Goal: Navigation & Orientation: Find specific page/section

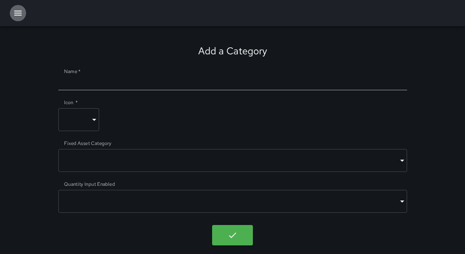
drag, startPoint x: 15, startPoint y: 8, endPoint x: 18, endPoint y: 16, distance: 8.3
click at [15, 8] on icon "button" at bounding box center [18, 13] width 10 height 10
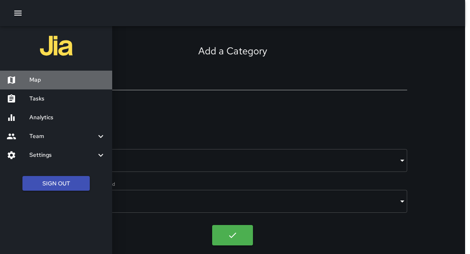
click at [31, 80] on h6 "Map" at bounding box center [67, 80] width 76 height 9
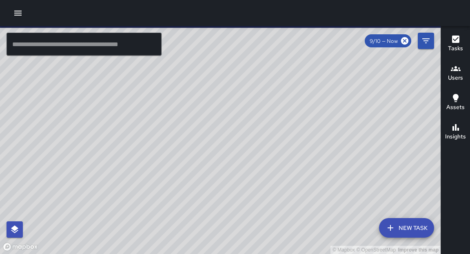
drag, startPoint x: 151, startPoint y: 166, endPoint x: 167, endPoint y: 154, distance: 20.2
click at [167, 154] on div "© Mapbox © OpenStreetMap Improve this map" at bounding box center [220, 140] width 441 height 228
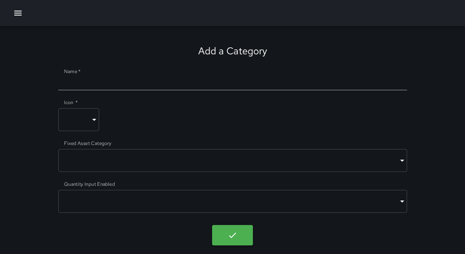
click at [19, 16] on icon "button" at bounding box center [18, 13] width 10 height 10
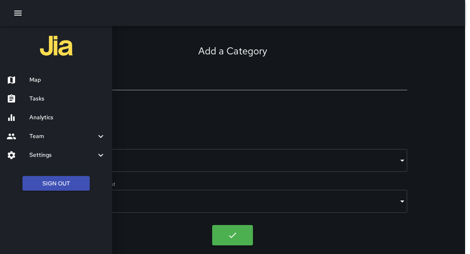
click at [52, 101] on h6 "Tasks" at bounding box center [67, 98] width 76 height 9
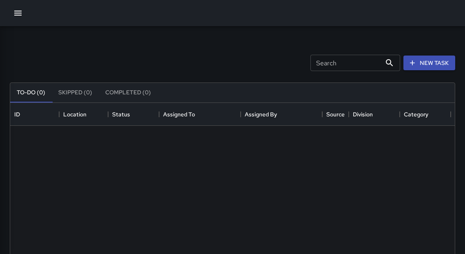
scroll to position [341, 440]
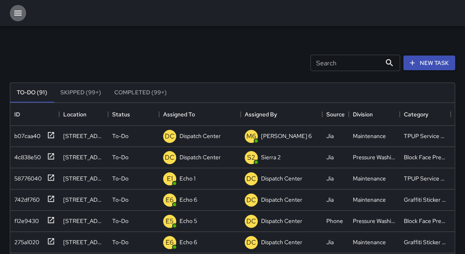
click at [15, 9] on icon "button" at bounding box center [18, 13] width 10 height 10
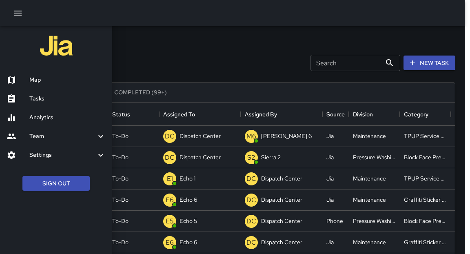
click at [39, 102] on h6 "Tasks" at bounding box center [67, 98] width 76 height 9
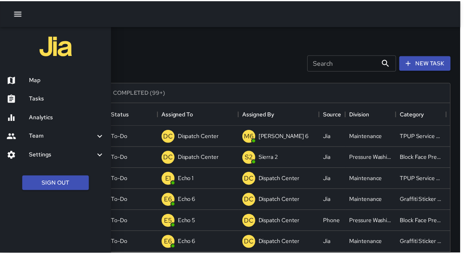
scroll to position [5, 5]
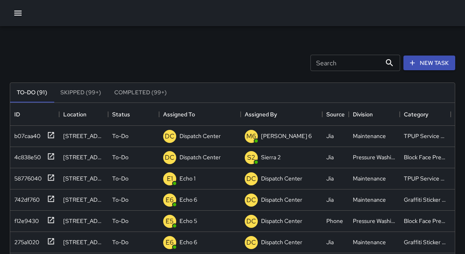
click at [15, 17] on icon "button" at bounding box center [18, 13] width 10 height 10
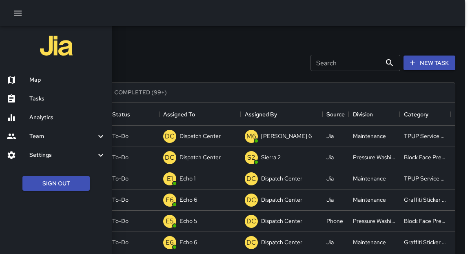
click at [34, 78] on h6 "Map" at bounding box center [67, 80] width 76 height 9
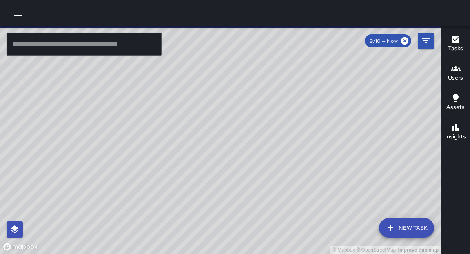
drag, startPoint x: 146, startPoint y: 195, endPoint x: 162, endPoint y: 175, distance: 26.1
click at [162, 175] on div "© Mapbox © OpenStreetMap Improve this map" at bounding box center [220, 140] width 441 height 228
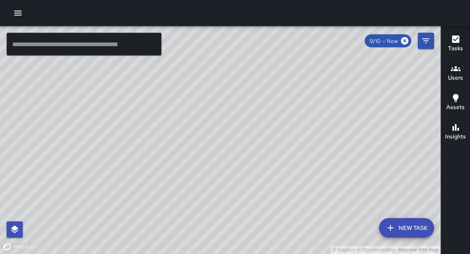
drag, startPoint x: 259, startPoint y: 170, endPoint x: 232, endPoint y: 186, distance: 31.6
click at [229, 189] on div "© Mapbox © OpenStreetMap Improve this map" at bounding box center [220, 140] width 441 height 228
drag, startPoint x: 306, startPoint y: 177, endPoint x: 280, endPoint y: 211, distance: 42.5
click at [280, 211] on div "© Mapbox © OpenStreetMap Improve this map" at bounding box center [220, 140] width 441 height 228
drag, startPoint x: 284, startPoint y: 187, endPoint x: 233, endPoint y: 94, distance: 105.9
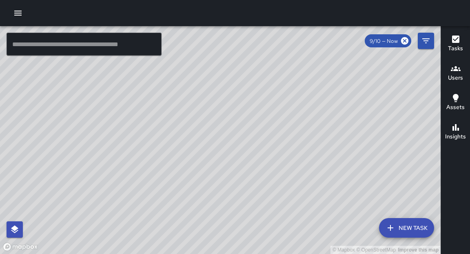
click at [233, 94] on div "© Mapbox © OpenStreetMap Improve this map" at bounding box center [220, 140] width 441 height 228
drag, startPoint x: 266, startPoint y: 156, endPoint x: 318, endPoint y: 200, distance: 68.7
click at [318, 200] on div "© Mapbox © OpenStreetMap Improve this map" at bounding box center [220, 140] width 441 height 228
drag, startPoint x: 202, startPoint y: 127, endPoint x: 340, endPoint y: 137, distance: 137.9
click at [340, 137] on div "© Mapbox © OpenStreetMap Improve this map" at bounding box center [220, 140] width 441 height 228
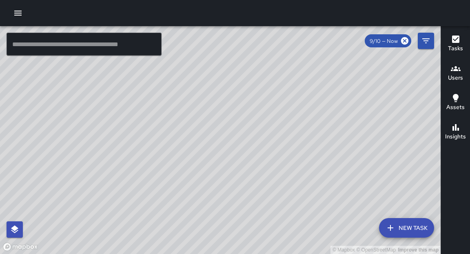
drag, startPoint x: 313, startPoint y: 113, endPoint x: 215, endPoint y: 156, distance: 106.3
click at [210, 149] on div "© Mapbox © OpenStreetMap Improve this map" at bounding box center [220, 140] width 441 height 228
drag, startPoint x: 300, startPoint y: 152, endPoint x: 318, endPoint y: 208, distance: 59.1
click at [318, 208] on div "© Mapbox © OpenStreetMap Improve this map" at bounding box center [220, 140] width 441 height 228
drag, startPoint x: 321, startPoint y: 158, endPoint x: 312, endPoint y: 145, distance: 16.1
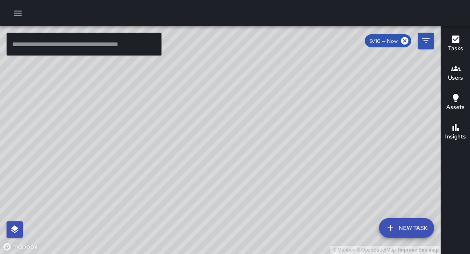
click at [312, 145] on div "© Mapbox © OpenStreetMap Improve this map" at bounding box center [220, 140] width 441 height 228
click at [16, 11] on icon "button" at bounding box center [18, 13] width 10 height 10
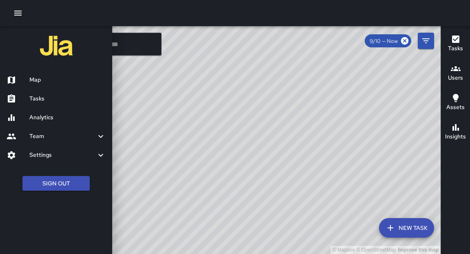
click at [33, 99] on h6 "Tasks" at bounding box center [67, 98] width 76 height 9
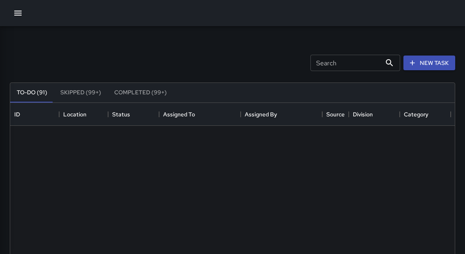
scroll to position [341, 440]
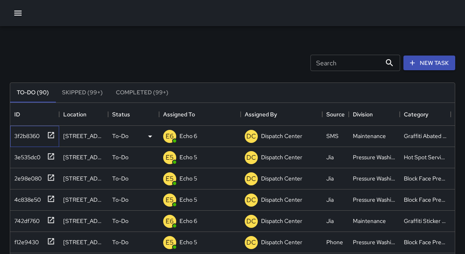
click at [51, 137] on icon at bounding box center [51, 135] width 8 height 8
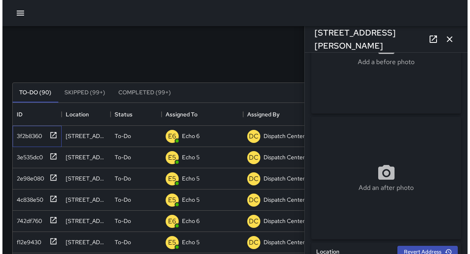
scroll to position [0, 0]
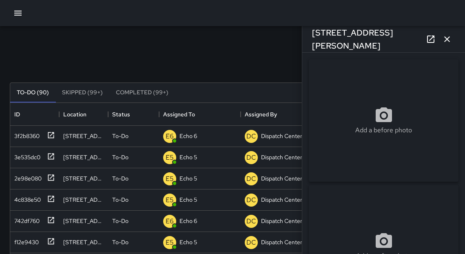
click at [446, 42] on icon "button" at bounding box center [447, 39] width 10 height 10
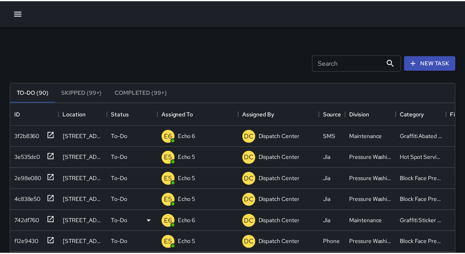
scroll to position [5, 5]
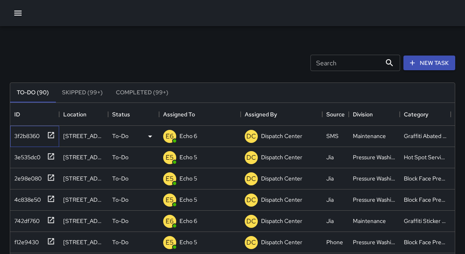
click at [53, 136] on icon at bounding box center [51, 135] width 8 height 8
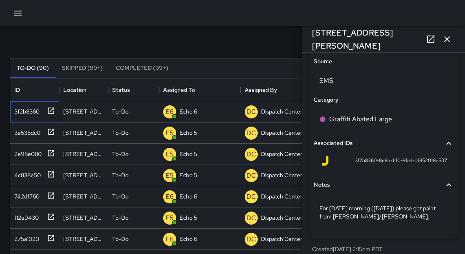
scroll to position [538, 0]
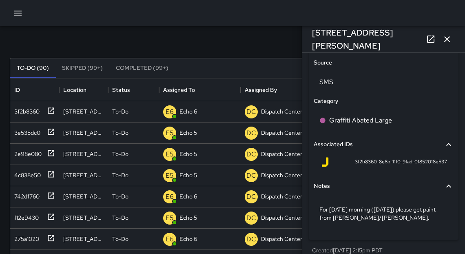
click at [448, 36] on icon "button" at bounding box center [447, 39] width 10 height 10
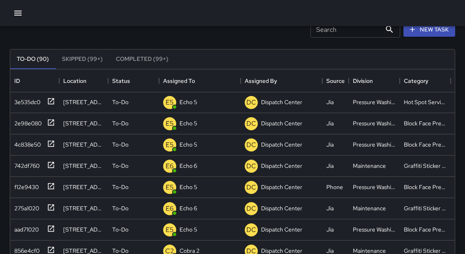
scroll to position [0, 0]
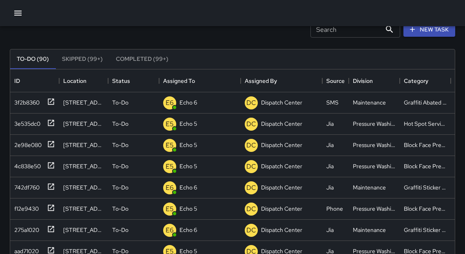
click at [332, 33] on input "Search" at bounding box center [346, 29] width 71 height 16
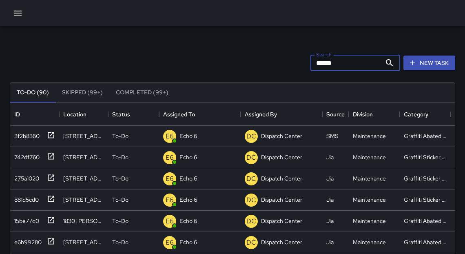
type input "******"
click at [23, 13] on button "button" at bounding box center [18, 13] width 16 height 16
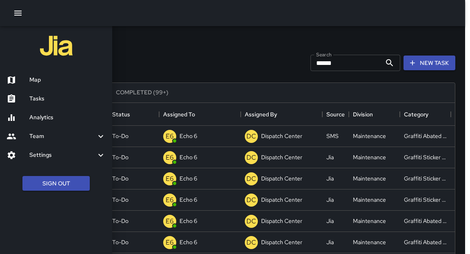
click at [45, 104] on div "Tasks" at bounding box center [56, 98] width 112 height 19
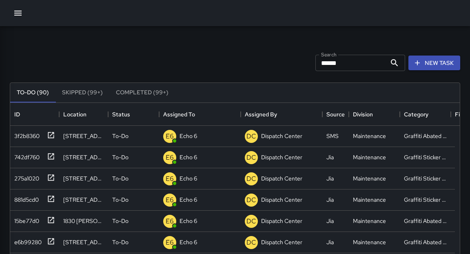
scroll to position [5, 5]
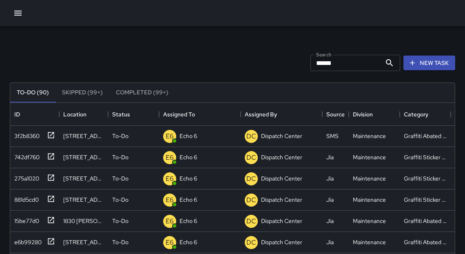
click at [16, 13] on icon "button" at bounding box center [17, 13] width 7 height 5
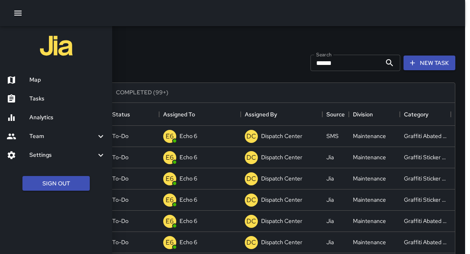
click at [45, 84] on div "Map" at bounding box center [56, 80] width 112 height 19
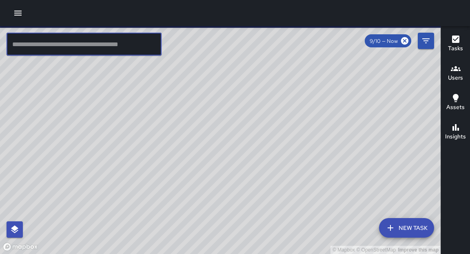
click at [67, 47] on input "text" at bounding box center [84, 44] width 155 height 23
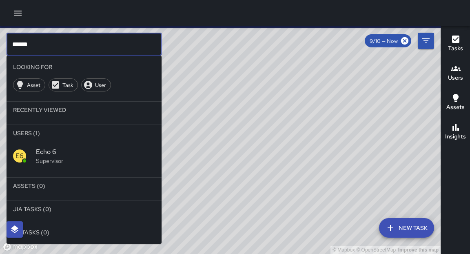
type input "******"
click at [48, 157] on p "Supervisor" at bounding box center [95, 161] width 119 height 8
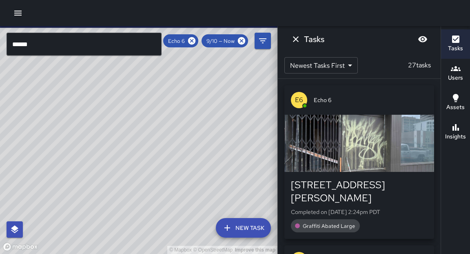
drag, startPoint x: 193, startPoint y: 133, endPoint x: 188, endPoint y: 124, distance: 10.4
click at [188, 124] on div "© Mapbox © OpenStreetMap Improve this map" at bounding box center [139, 140] width 278 height 228
drag, startPoint x: 195, startPoint y: 131, endPoint x: 218, endPoint y: 92, distance: 45.4
click at [218, 92] on div "© Mapbox © OpenStreetMap Improve this map" at bounding box center [139, 140] width 278 height 228
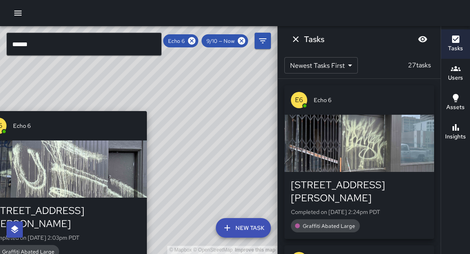
click at [151, 106] on div "© Mapbox © OpenStreetMap Improve this map E6 Echo 6 1810 Webster Street Complet…" at bounding box center [139, 140] width 278 height 228
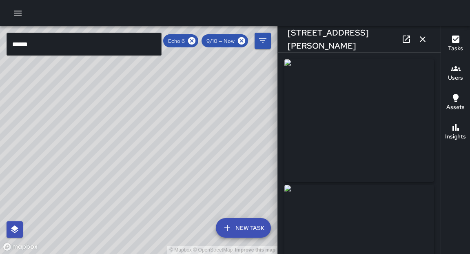
type input "**********"
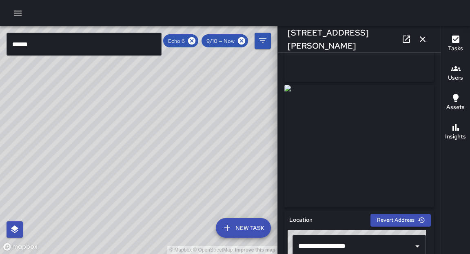
scroll to position [93, 0]
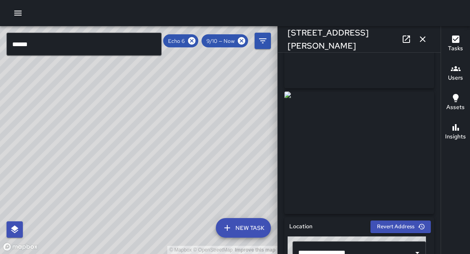
click at [422, 39] on icon "button" at bounding box center [423, 39] width 10 height 10
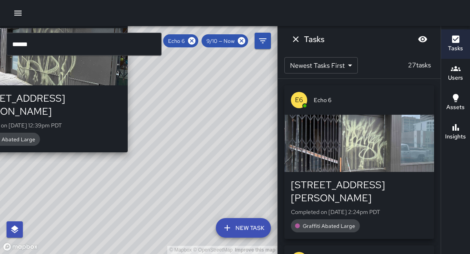
click at [132, 144] on div "© Mapbox © OpenStreetMap Improve this map E6 Echo 6 1810 Webster Street Complet…" at bounding box center [139, 140] width 278 height 228
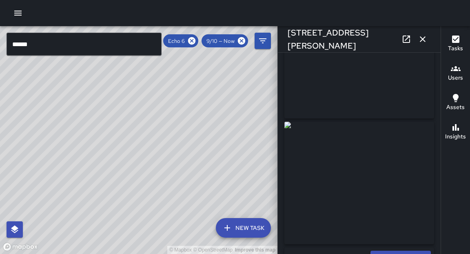
scroll to position [65, 0]
click at [422, 37] on icon "button" at bounding box center [423, 39] width 10 height 10
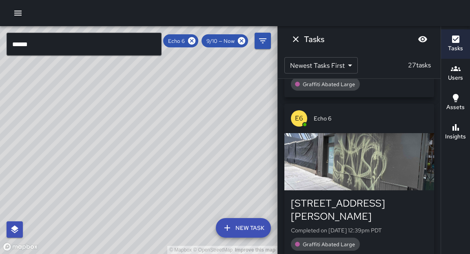
scroll to position [975, 0]
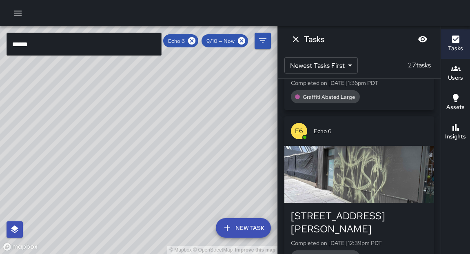
click at [355, 146] on div "button" at bounding box center [359, 174] width 150 height 57
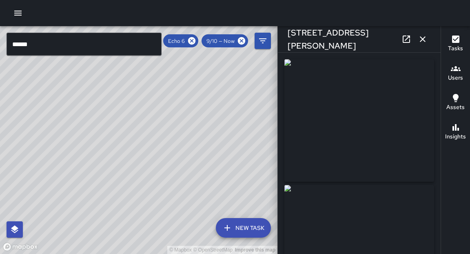
drag, startPoint x: 441, startPoint y: 72, endPoint x: 441, endPoint y: 78, distance: 6.1
click at [441, 78] on div "Tasks Users Assets Insights" at bounding box center [455, 140] width 29 height 228
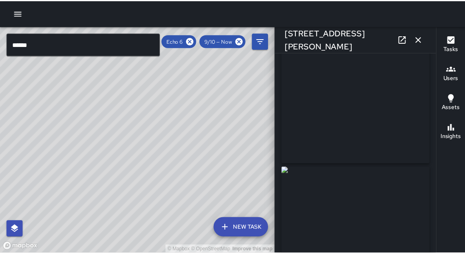
scroll to position [0, 0]
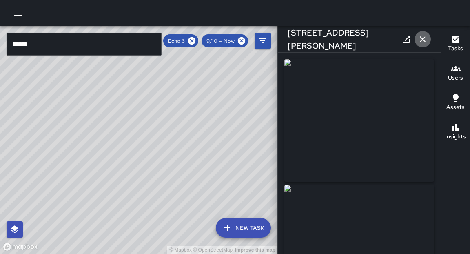
click at [426, 36] on icon "button" at bounding box center [423, 39] width 10 height 10
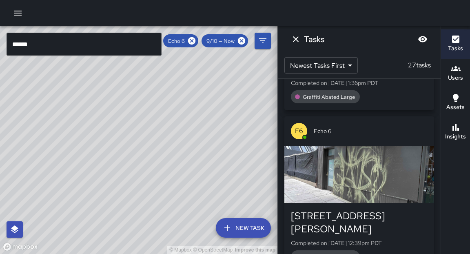
drag, startPoint x: 175, startPoint y: 120, endPoint x: 275, endPoint y: 176, distance: 114.4
click at [275, 176] on div "© Mapbox © OpenStreetMap Improve this map" at bounding box center [139, 140] width 278 height 228
drag, startPoint x: 169, startPoint y: 123, endPoint x: 218, endPoint y: 228, distance: 115.2
click at [218, 228] on div "© Mapbox © OpenStreetMap Improve this map ****** ​ New Task Echo 6 9/10 — Now M…" at bounding box center [139, 140] width 278 height 228
click at [18, 10] on icon "button" at bounding box center [18, 13] width 10 height 10
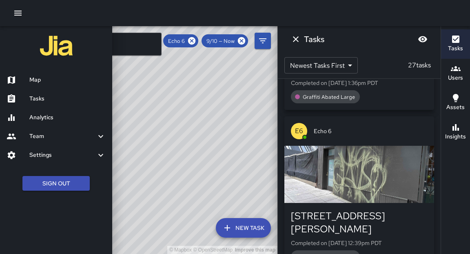
click at [44, 98] on h6 "Tasks" at bounding box center [67, 98] width 76 height 9
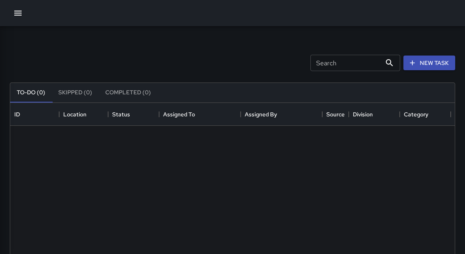
scroll to position [341, 440]
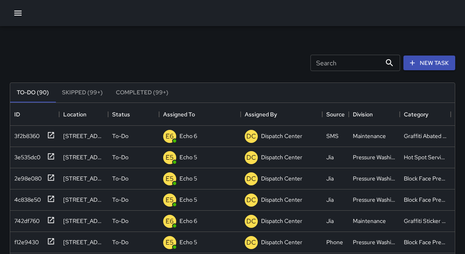
click at [351, 58] on input "Search" at bounding box center [346, 63] width 71 height 16
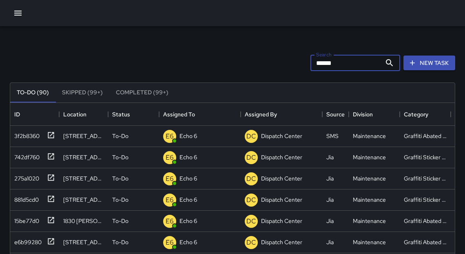
type input "******"
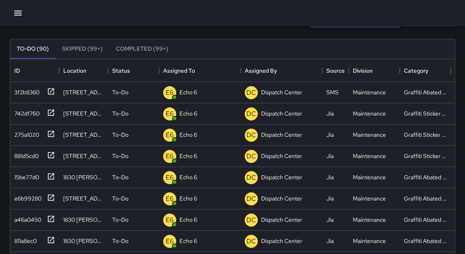
scroll to position [44, 0]
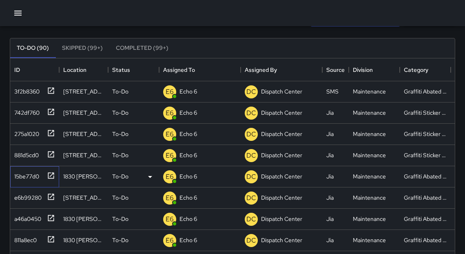
click at [53, 175] on icon at bounding box center [51, 175] width 6 height 6
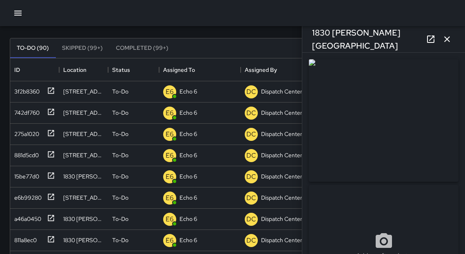
click at [450, 41] on icon "button" at bounding box center [447, 39] width 6 height 6
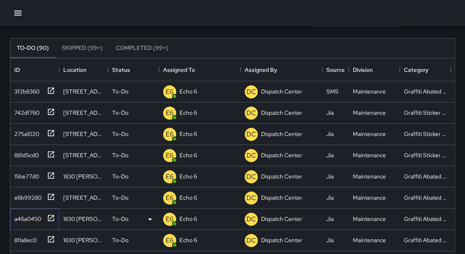
click at [51, 216] on icon at bounding box center [51, 218] width 8 height 8
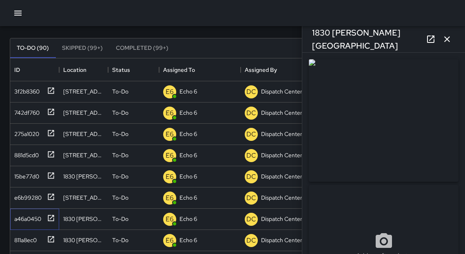
scroll to position [10, 0]
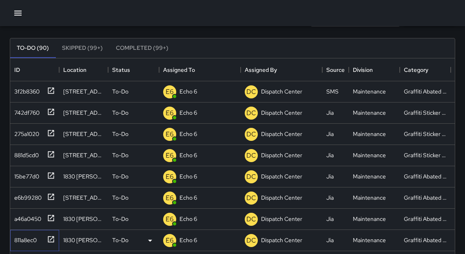
click at [51, 239] on icon at bounding box center [51, 239] width 6 height 6
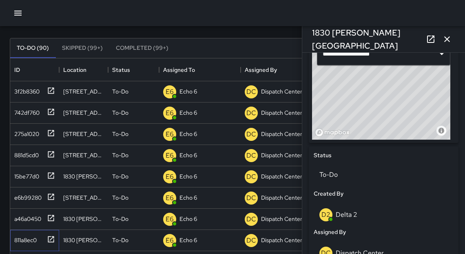
scroll to position [314, 0]
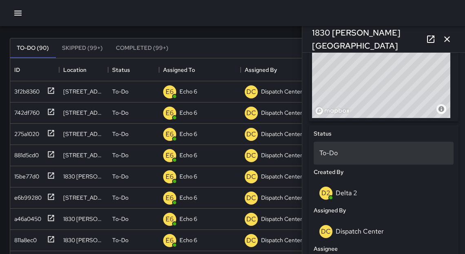
click at [341, 151] on p "To-Do" at bounding box center [384, 153] width 129 height 10
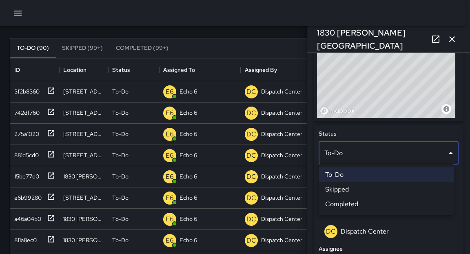
click at [343, 187] on li "Skipped" at bounding box center [386, 189] width 135 height 15
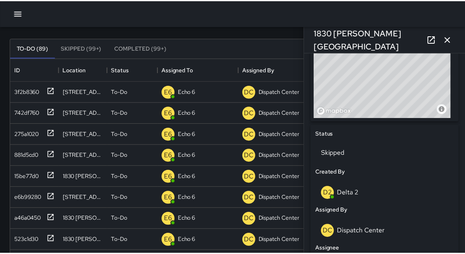
scroll to position [5, 5]
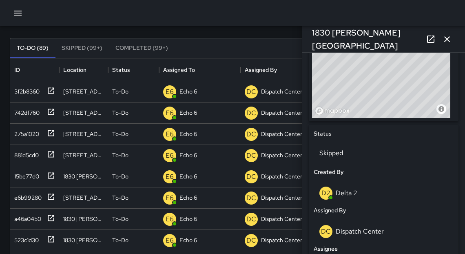
click at [451, 41] on icon "button" at bounding box center [447, 39] width 10 height 10
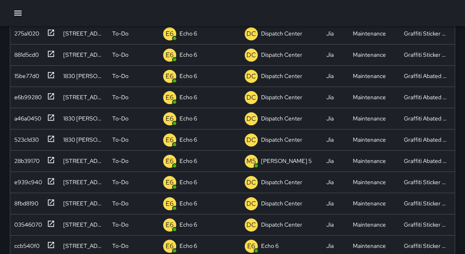
scroll to position [36, 0]
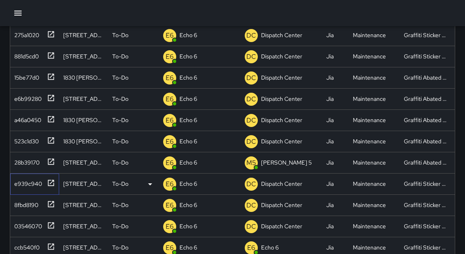
click at [52, 182] on icon at bounding box center [51, 183] width 8 height 8
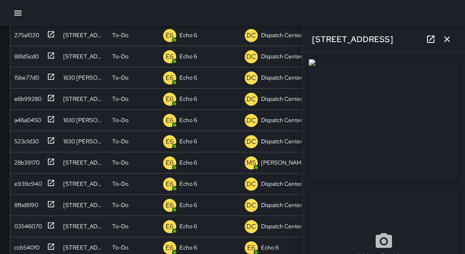
click at [447, 44] on button "button" at bounding box center [447, 39] width 16 height 16
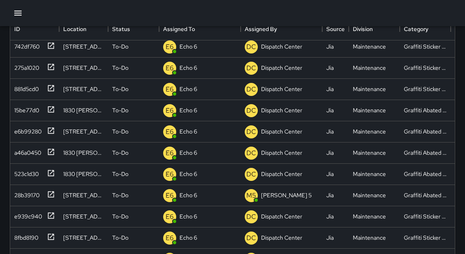
scroll to position [87, 0]
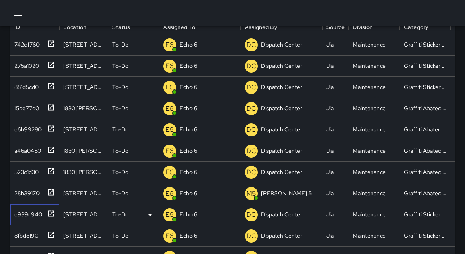
click at [52, 213] on icon at bounding box center [51, 213] width 8 height 8
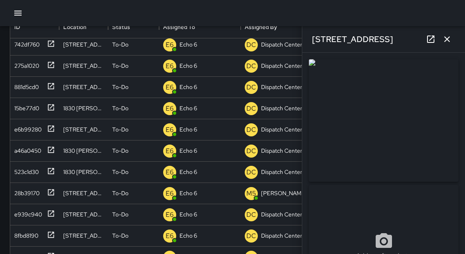
click at [447, 38] on icon "button" at bounding box center [447, 39] width 10 height 10
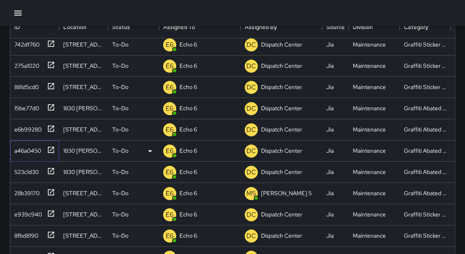
click at [53, 150] on icon at bounding box center [51, 150] width 8 height 8
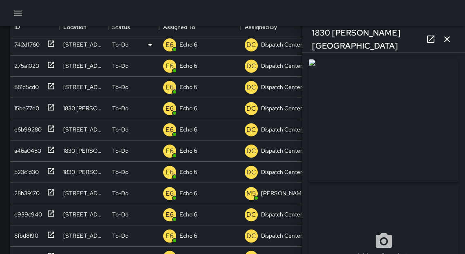
click at [449, 40] on icon "button" at bounding box center [447, 39] width 10 height 10
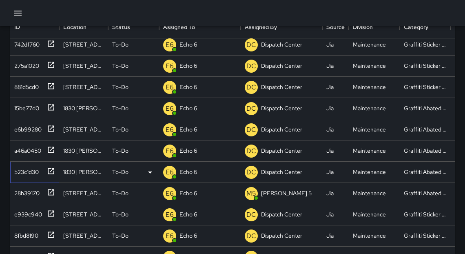
click at [54, 170] on icon at bounding box center [51, 171] width 8 height 8
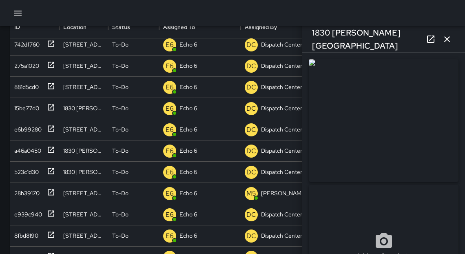
click at [449, 37] on icon "button" at bounding box center [447, 39] width 6 height 6
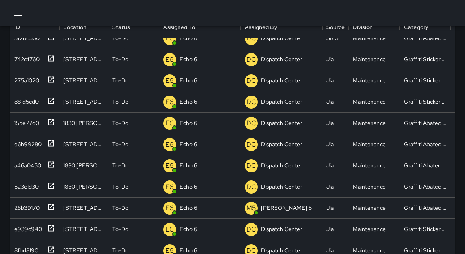
scroll to position [0, 0]
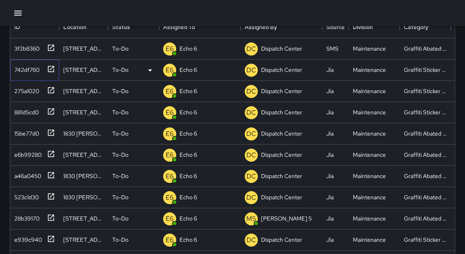
click at [52, 69] on icon at bounding box center [51, 69] width 8 height 8
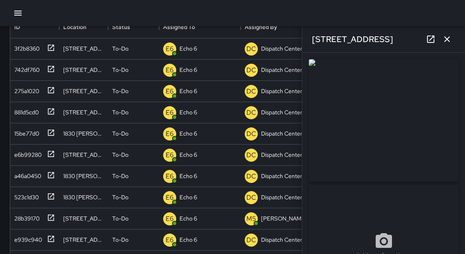
click at [444, 44] on button "button" at bounding box center [447, 39] width 16 height 16
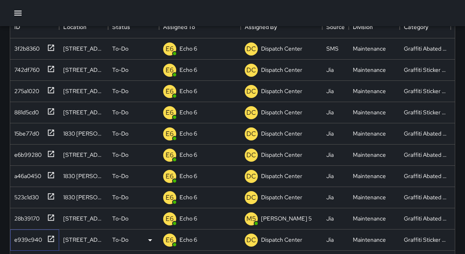
click at [53, 240] on icon at bounding box center [51, 239] width 8 height 8
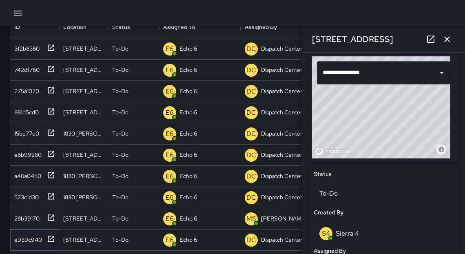
scroll to position [283, 0]
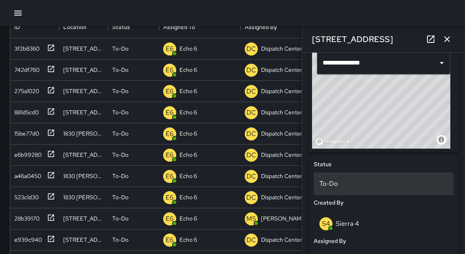
click at [349, 181] on p "To-Do" at bounding box center [384, 184] width 129 height 10
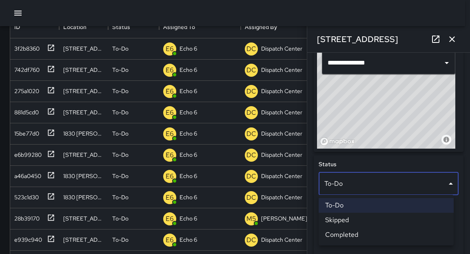
click at [349, 224] on li "Skipped" at bounding box center [386, 220] width 135 height 15
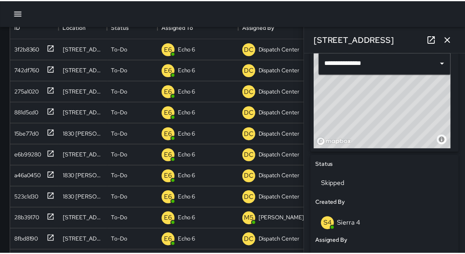
scroll to position [5, 5]
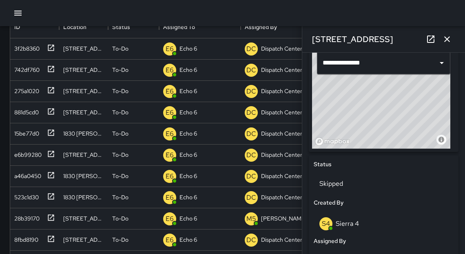
click at [450, 42] on icon "button" at bounding box center [447, 39] width 10 height 10
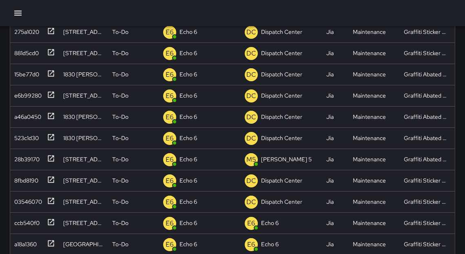
scroll to position [42, 0]
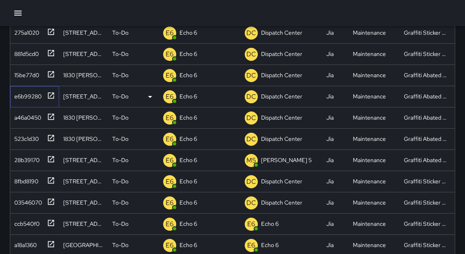
click at [49, 94] on icon at bounding box center [51, 95] width 8 height 8
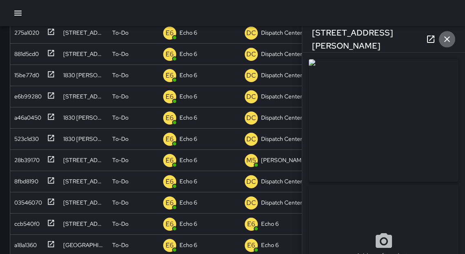
click at [448, 39] on icon "button" at bounding box center [447, 39] width 10 height 10
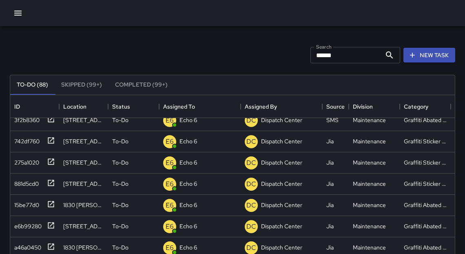
scroll to position [0, 0]
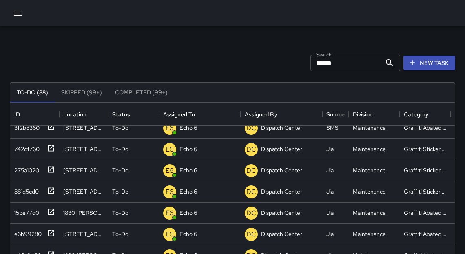
drag, startPoint x: 470, startPoint y: 129, endPoint x: 470, endPoint y: 122, distance: 7.3
click at [465, 122] on html "Search ****** Search New Task To-Do (88) Skipped (99+) Completed (99+) ID Locat…" at bounding box center [232, 241] width 465 height 482
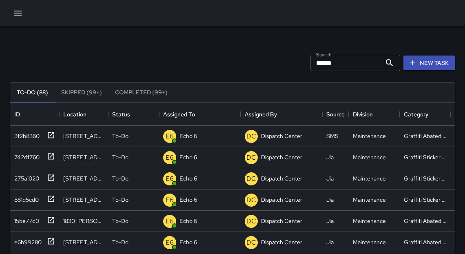
click at [17, 16] on icon "button" at bounding box center [18, 13] width 10 height 10
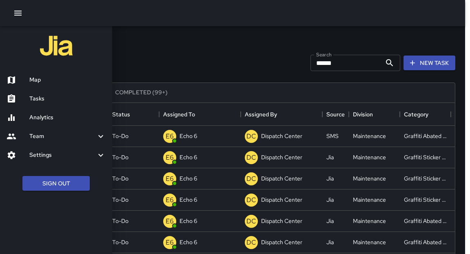
click at [42, 81] on h6 "Map" at bounding box center [67, 80] width 76 height 9
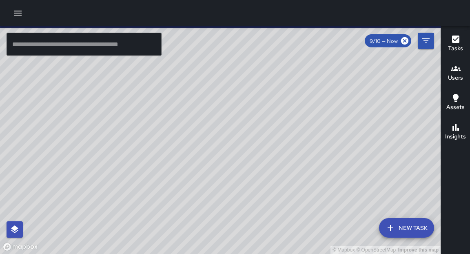
drag, startPoint x: 178, startPoint y: 188, endPoint x: 204, endPoint y: 171, distance: 31.0
click at [204, 171] on div "© Mapbox © OpenStreetMap Improve this map" at bounding box center [220, 140] width 441 height 228
drag, startPoint x: 98, startPoint y: 145, endPoint x: 129, endPoint y: 133, distance: 33.3
click at [131, 129] on div "© Mapbox © OpenStreetMap Improve this map" at bounding box center [220, 140] width 441 height 228
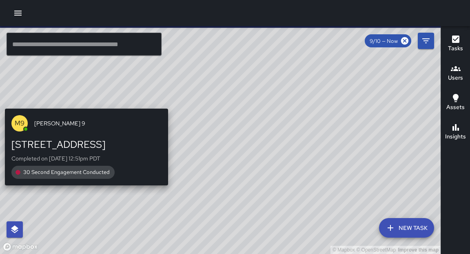
click at [82, 193] on div "© Mapbox © OpenStreetMap Improve this map M9 Mike 9 661 12th Street Completed o…" at bounding box center [220, 140] width 441 height 228
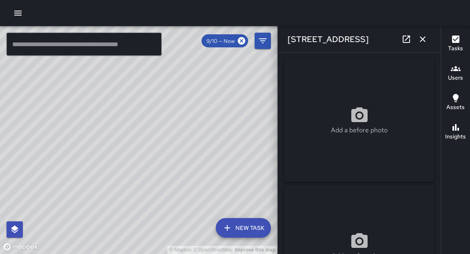
drag, startPoint x: 137, startPoint y: 194, endPoint x: 47, endPoint y: 109, distance: 124.2
click at [47, 109] on div "© Mapbox © OpenStreetMap Improve this map" at bounding box center [139, 140] width 278 height 228
drag, startPoint x: 192, startPoint y: 164, endPoint x: 155, endPoint y: 118, distance: 58.9
click at [155, 118] on div "© Mapbox © OpenStreetMap Improve this map" at bounding box center [139, 140] width 278 height 228
click at [422, 42] on icon "button" at bounding box center [423, 39] width 10 height 10
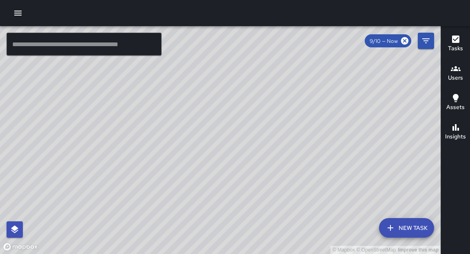
drag, startPoint x: 193, startPoint y: 93, endPoint x: 283, endPoint y: 189, distance: 131.7
click at [283, 189] on div "© Mapbox © OpenStreetMap Improve this map" at bounding box center [220, 140] width 441 height 228
drag, startPoint x: 235, startPoint y: 60, endPoint x: 238, endPoint y: 79, distance: 19.3
click at [238, 76] on div "© Mapbox © OpenStreetMap Improve this map" at bounding box center [220, 140] width 441 height 228
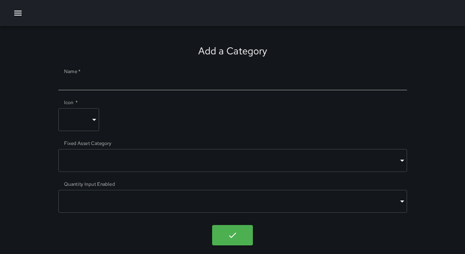
click at [18, 11] on icon "button" at bounding box center [17, 13] width 7 height 5
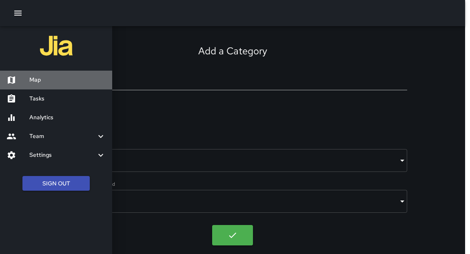
click at [40, 83] on h6 "Map" at bounding box center [67, 80] width 76 height 9
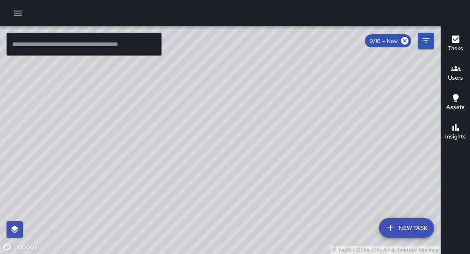
click at [138, 184] on div "© Mapbox © OpenStreetMap Improve this map" at bounding box center [220, 140] width 441 height 228
drag, startPoint x: 83, startPoint y: 151, endPoint x: 294, endPoint y: 68, distance: 226.5
click at [301, 76] on div "© Mapbox © OpenStreetMap Improve this map" at bounding box center [220, 140] width 441 height 228
